Goal: Transaction & Acquisition: Purchase product/service

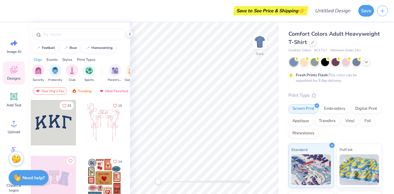
click at [327, 103] on div "Print Type Screen Print Embroidery Digital Print Applique Transfers Vinyl Foil …" at bounding box center [334, 187] width 93 height 191
click at [330, 109] on div "Embroidery" at bounding box center [334, 107] width 29 height 9
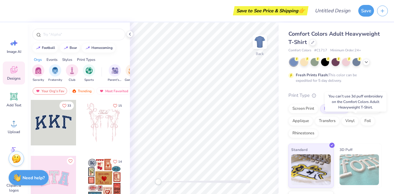
scroll to position [41, 0]
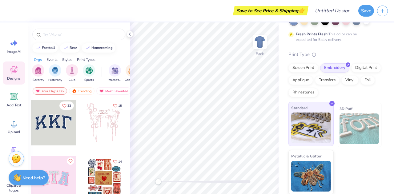
click at [309, 130] on img at bounding box center [311, 128] width 40 height 31
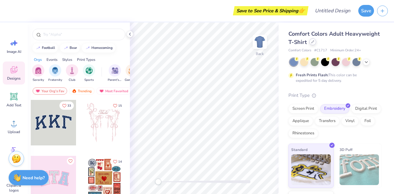
click at [316, 44] on div at bounding box center [312, 41] width 7 height 7
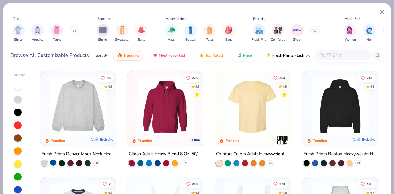
click at [50, 164] on div at bounding box center [53, 163] width 6 height 6
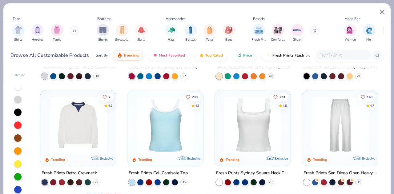
scroll to position [34, 0]
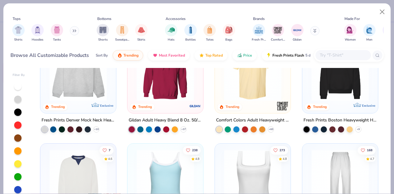
click at [74, 30] on icon at bounding box center [73, 31] width 1 height 2
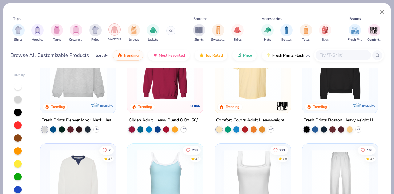
click at [111, 29] on img "filter for Sweaters" at bounding box center [114, 29] width 7 height 7
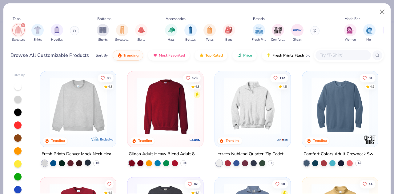
click at [86, 162] on div at bounding box center [88, 163] width 6 height 6
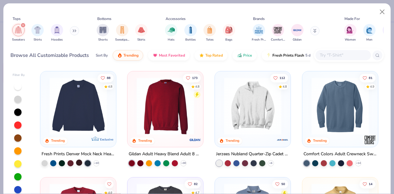
click at [76, 161] on div at bounding box center [79, 163] width 6 height 6
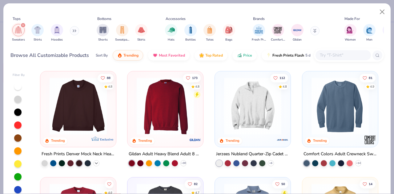
click at [94, 163] on icon at bounding box center [96, 163] width 5 height 5
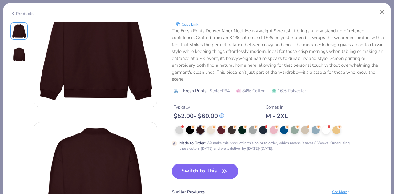
scroll to position [40, 0]
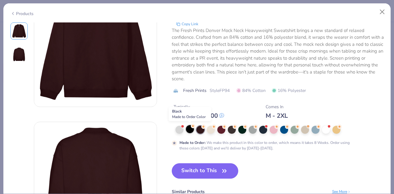
click at [189, 131] on div at bounding box center [190, 129] width 8 height 8
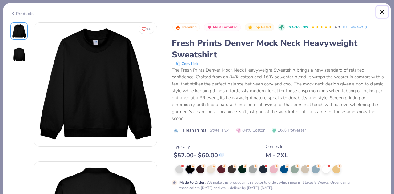
click at [383, 12] on button "Close" at bounding box center [382, 12] width 12 height 12
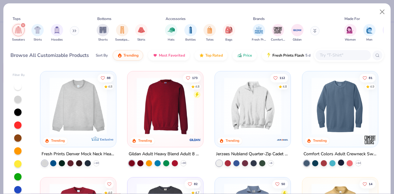
click at [338, 162] on div at bounding box center [341, 163] width 6 height 6
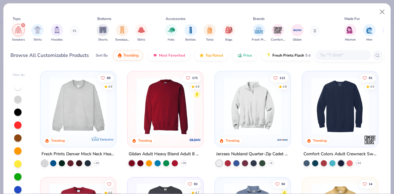
click at [338, 131] on img at bounding box center [339, 106] width 63 height 57
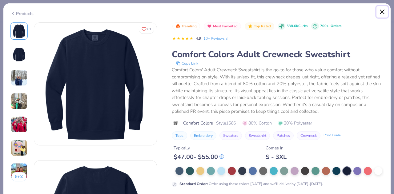
click at [383, 9] on button "Close" at bounding box center [382, 12] width 12 height 12
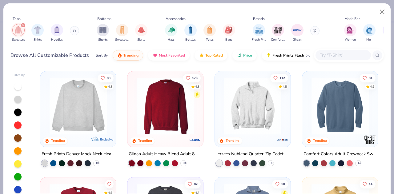
click at [16, 109] on div at bounding box center [17, 112] width 7 height 7
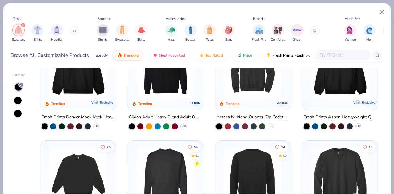
scroll to position [42, 0]
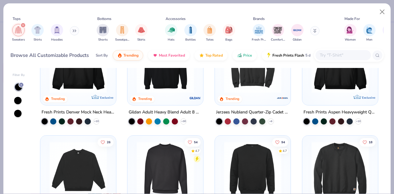
click at [158, 78] on img at bounding box center [165, 64] width 63 height 57
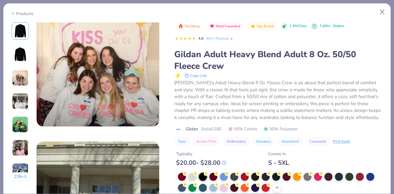
scroll to position [294, 0]
click at [240, 138] on button "Embroidery" at bounding box center [236, 141] width 26 height 9
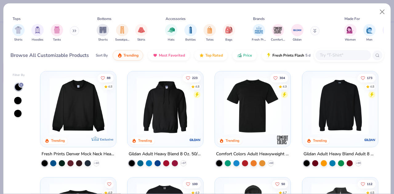
click at [345, 121] on img at bounding box center [339, 106] width 63 height 57
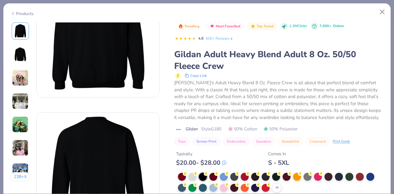
scroll to position [48, 0]
click at [203, 176] on div at bounding box center [203, 177] width 8 height 8
click at [204, 178] on div at bounding box center [203, 177] width 8 height 8
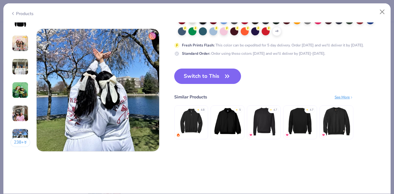
scroll to position [818, 0]
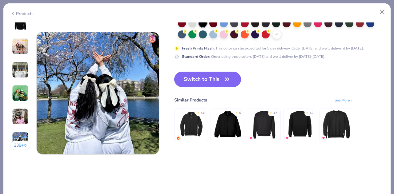
click at [215, 74] on button "Switch to This" at bounding box center [207, 79] width 67 height 15
